Goal: Check status

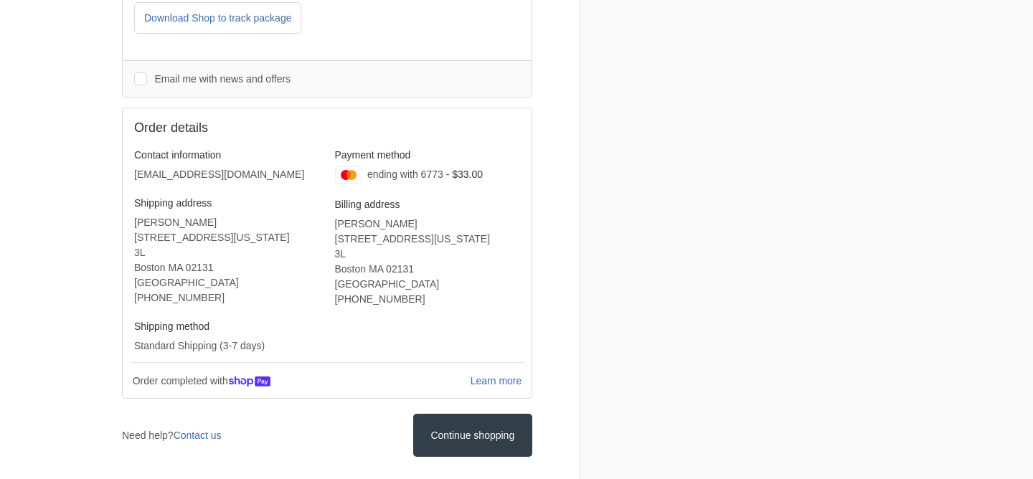
scroll to position [399, 0]
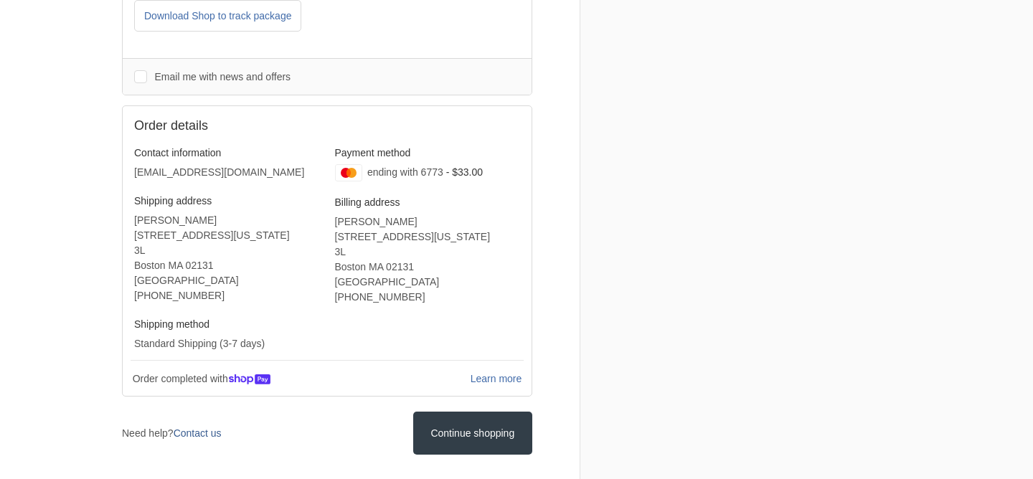
click at [204, 438] on link "Contact us" at bounding box center [198, 432] width 48 height 11
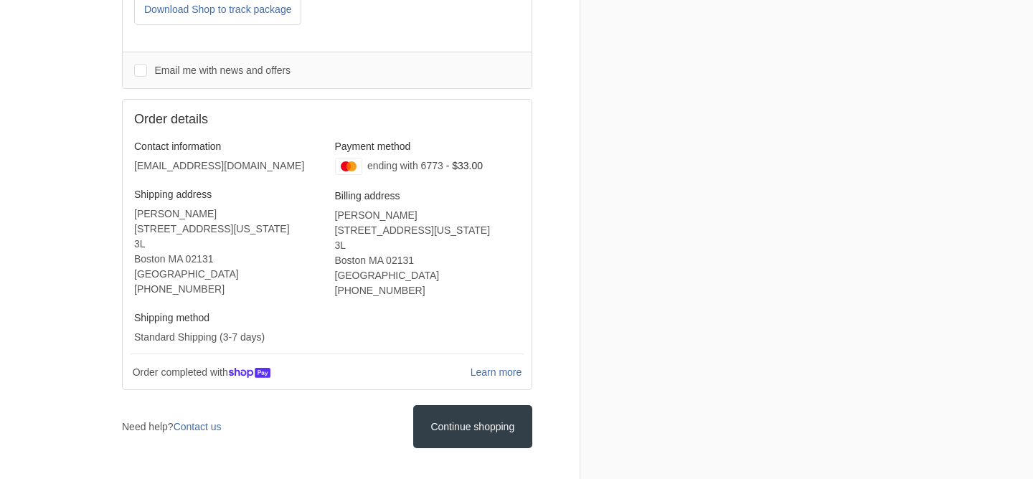
scroll to position [439, 0]
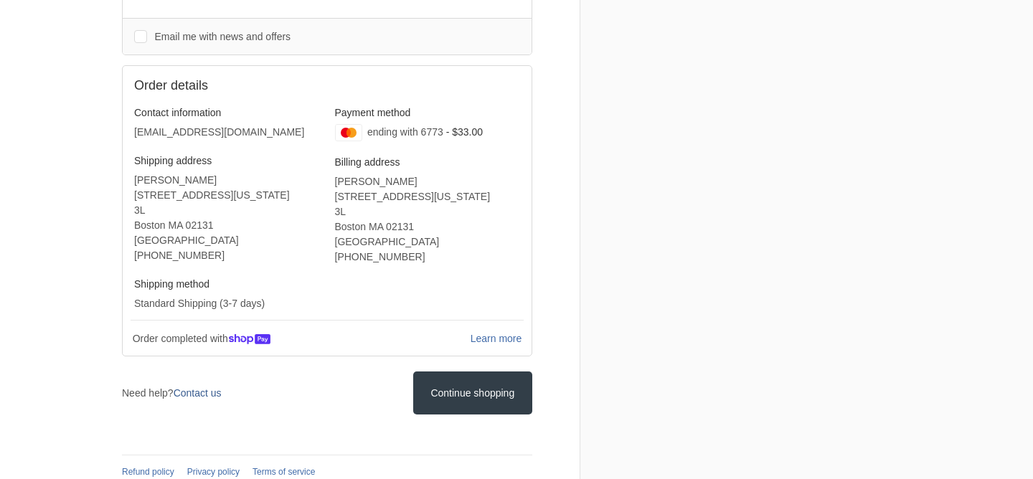
click at [199, 397] on link "Contact us" at bounding box center [198, 392] width 48 height 11
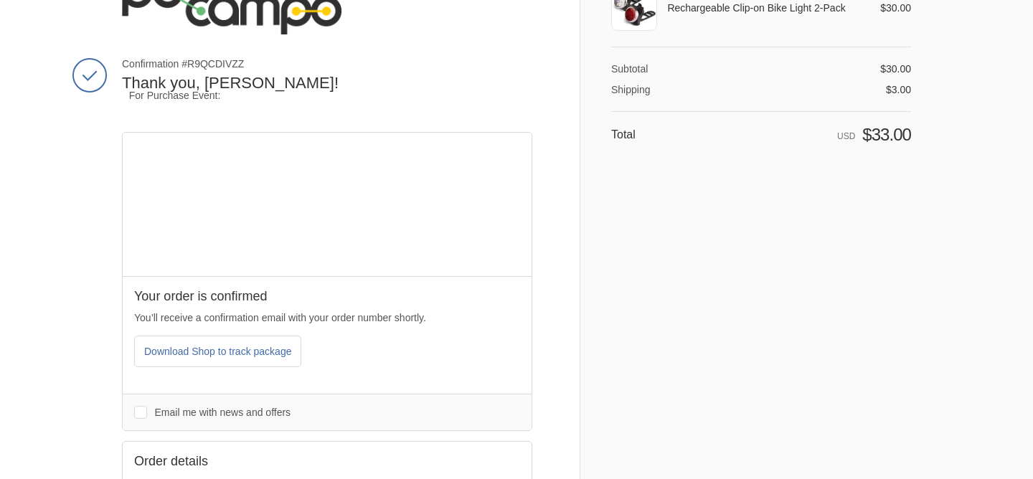
scroll to position [0, 0]
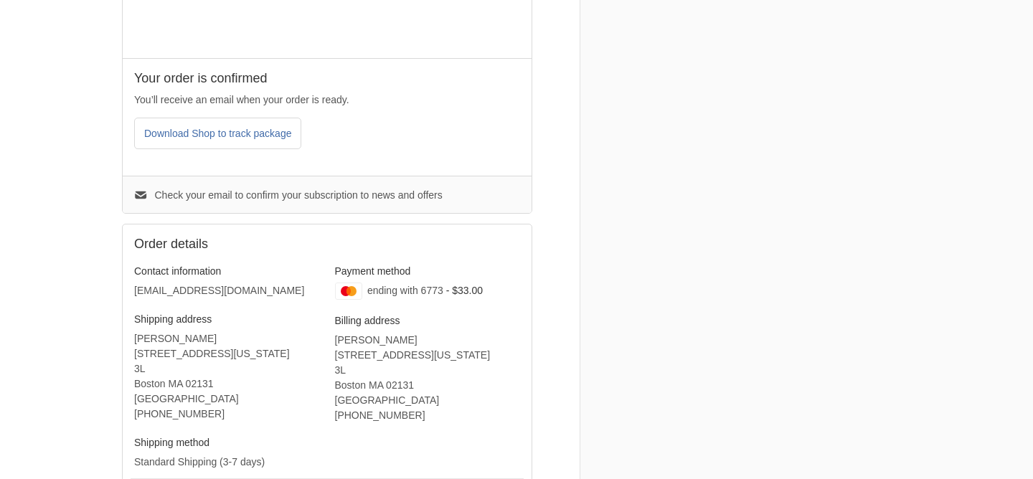
scroll to position [453, 0]
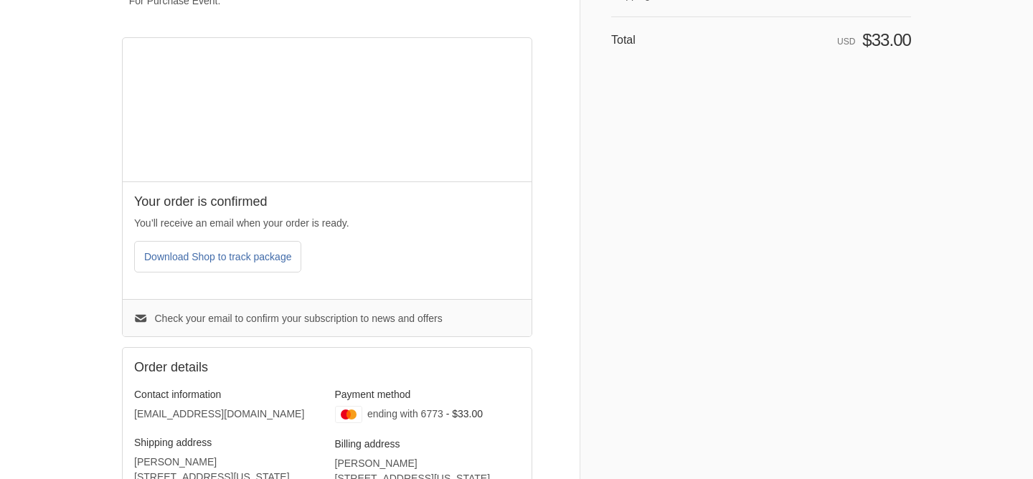
scroll to position [163, 0]
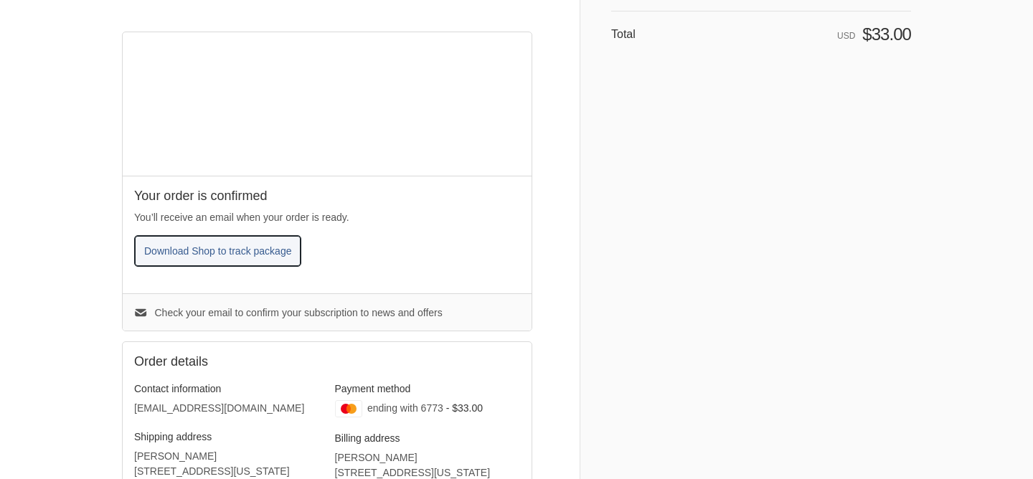
click at [283, 253] on span "Download Shop to track package" at bounding box center [217, 250] width 147 height 11
